Goal: Share content

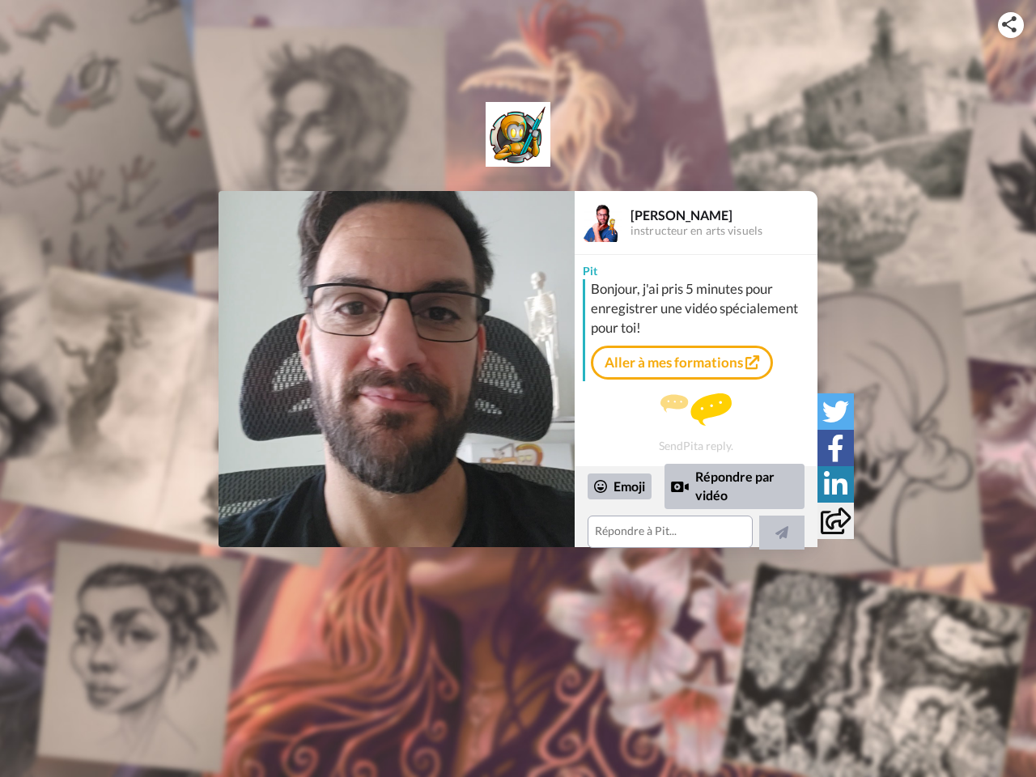
click at [1010, 24] on img at bounding box center [1009, 24] width 15 height 16
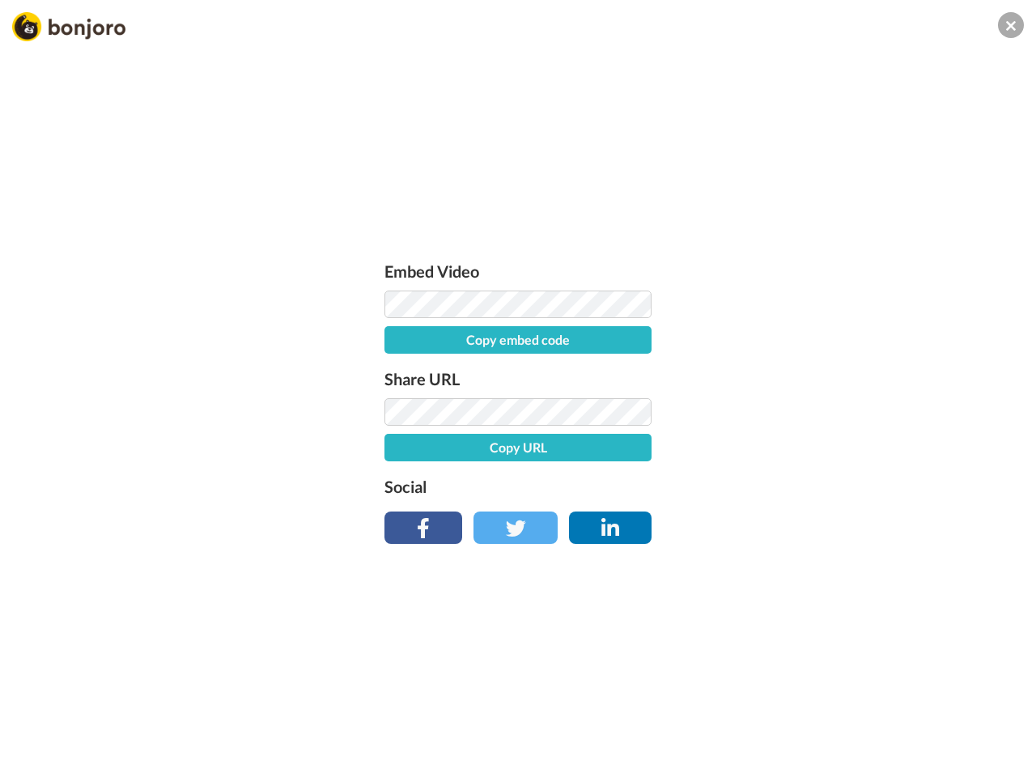
click at [396, 369] on label "Share URL" at bounding box center [517, 379] width 267 height 26
click at [620, 486] on label "Social" at bounding box center [517, 486] width 267 height 26
click at [735, 485] on div "Embed Video Copy embed code Share URL Copy URL Social" at bounding box center [518, 475] width 1036 height 777
click at [782, 532] on div "Embed Video Copy embed code Share URL Copy URL Social" at bounding box center [518, 475] width 1036 height 777
click at [835, 411] on div "Embed Video Copy embed code Share URL Copy URL Social" at bounding box center [518, 475] width 1036 height 777
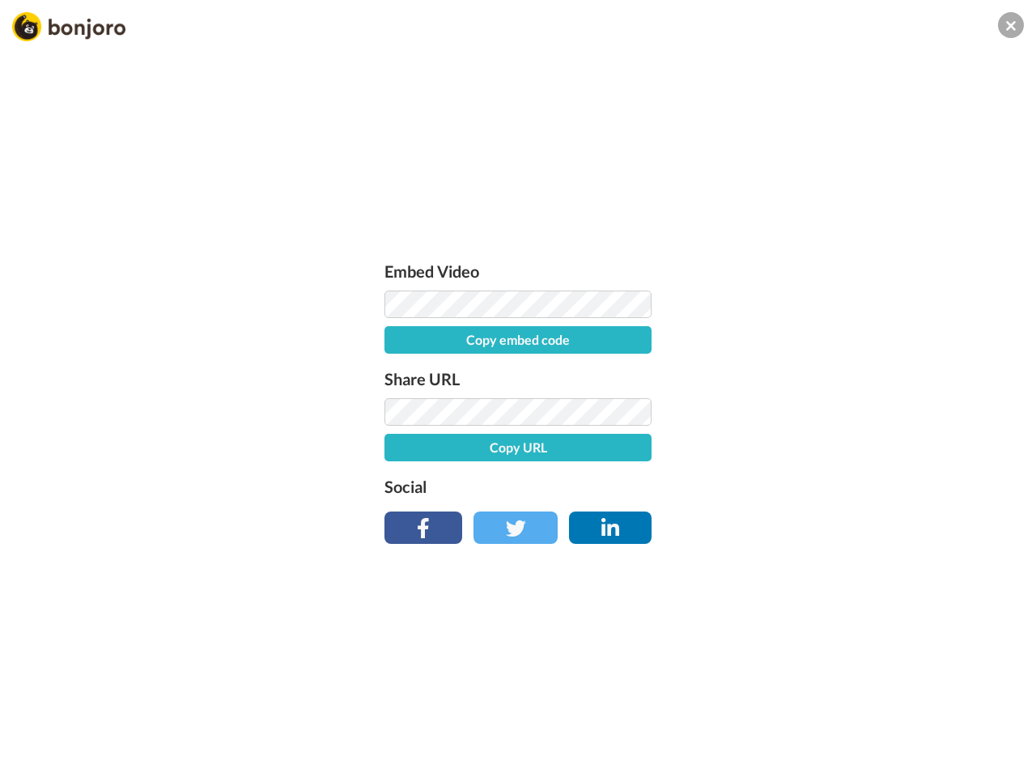
click at [835, 447] on div "Embed Video Copy embed code Share URL Copy URL Social" at bounding box center [518, 475] width 1036 height 777
click at [835, 484] on div "Embed Video Copy embed code Share URL Copy URL Social" at bounding box center [518, 475] width 1036 height 777
click at [835, 520] on div "Embed Video Copy embed code Share URL Copy URL Social" at bounding box center [518, 475] width 1036 height 777
